Goal: Task Accomplishment & Management: Use online tool/utility

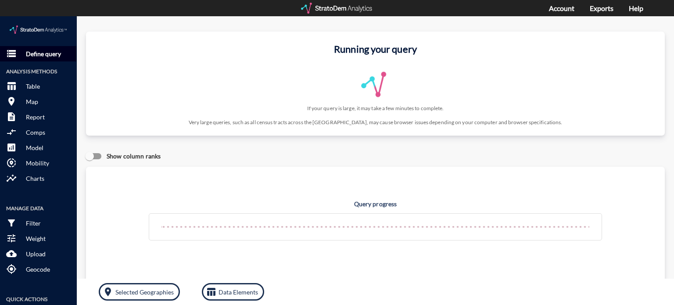
click p "Define query"
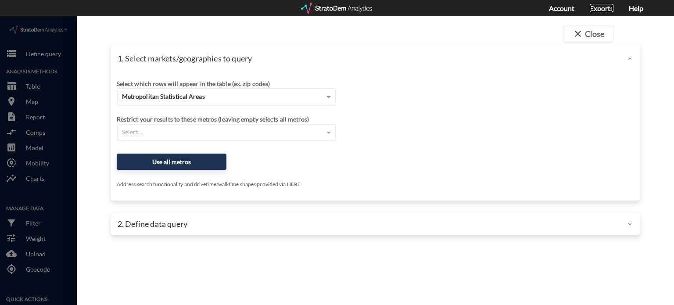
click at [596, 8] on link "Exports" at bounding box center [602, 8] width 24 height 8
